Goal: Task Accomplishment & Management: Use online tool/utility

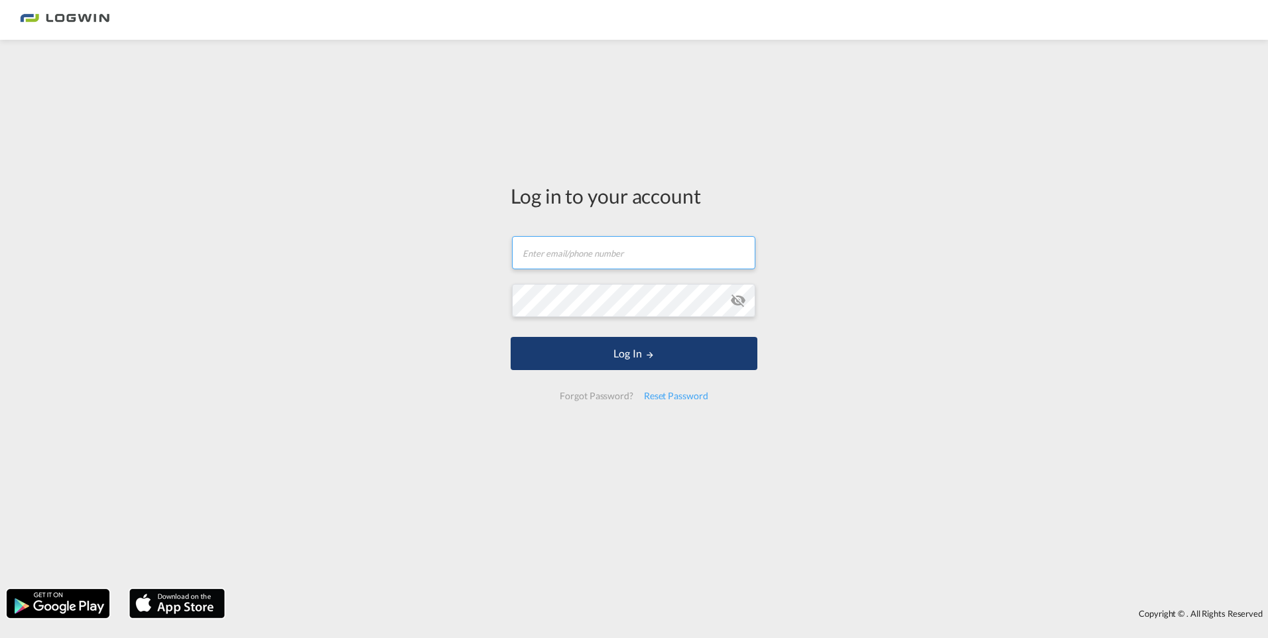
type input "[PERSON_NAME][EMAIL_ADDRESS][DOMAIN_NAME]"
click at [604, 354] on button "Log In" at bounding box center [634, 353] width 247 height 33
